Goal: Information Seeking & Learning: Learn about a topic

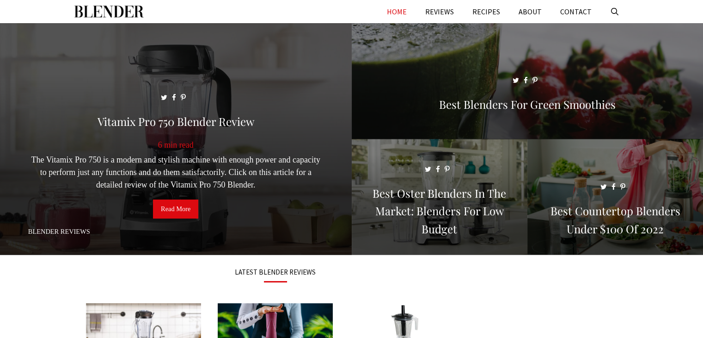
drag, startPoint x: 0, startPoint y: 0, endPoint x: 309, endPoint y: 91, distance: 322.5
click at [309, 91] on span at bounding box center [176, 143] width 352 height 240
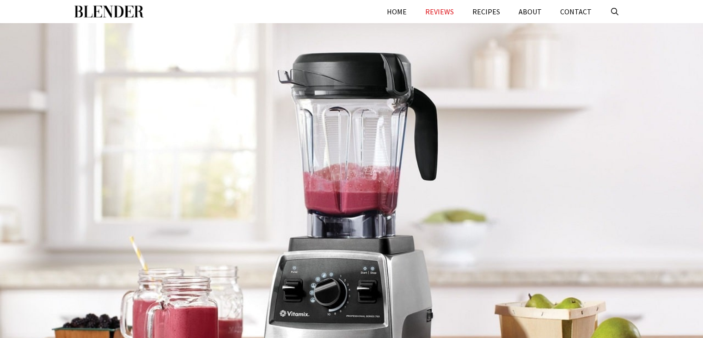
click at [329, 18] on div "Menu HOME REVIEWS RECIPES ABOUT CONTACT" at bounding box center [351, 11] width 555 height 23
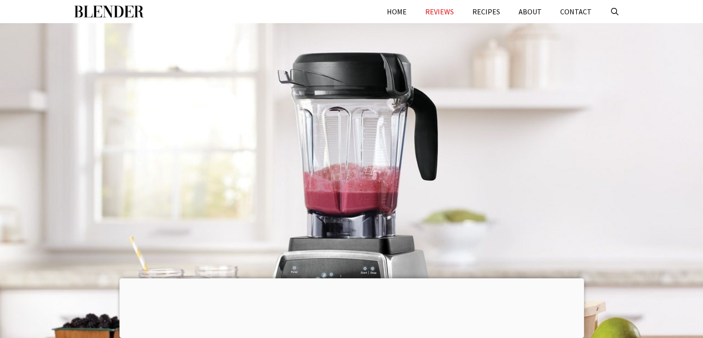
click at [329, 18] on div "Menu HOME REVIEWS RECIPES ABOUT CONTACT" at bounding box center [351, 11] width 555 height 23
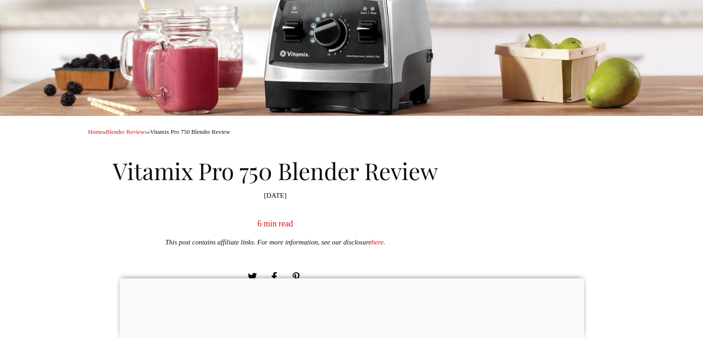
scroll to position [259, 0]
